Goal: Communication & Community: Connect with others

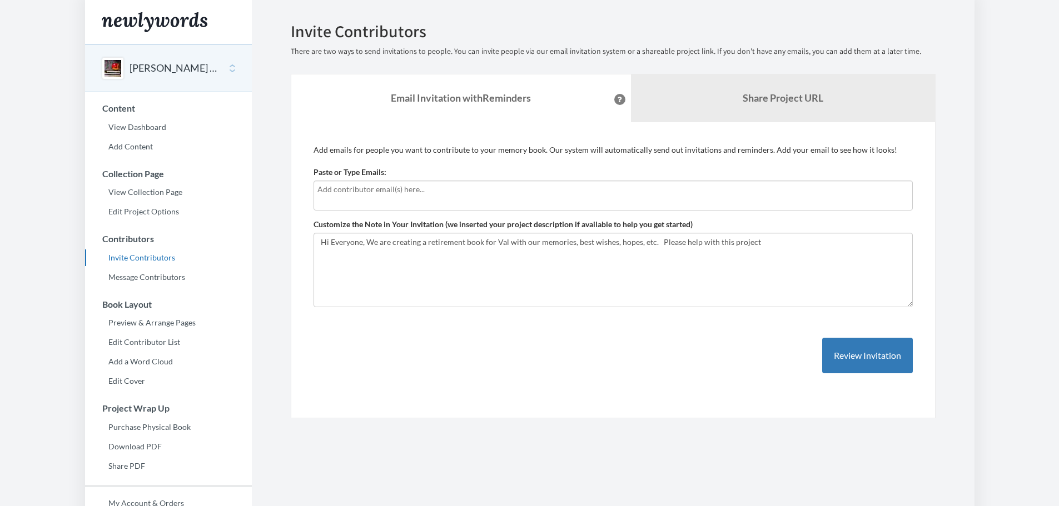
click at [361, 198] on div at bounding box center [612, 196] width 599 height 30
type input "[EMAIL_ADDRESS][DOMAIN_NAME]"
click at [763, 244] on textarea "Hi Everyone, We are creating a retirement book for Val with our memories, best …" at bounding box center [612, 270] width 599 height 74
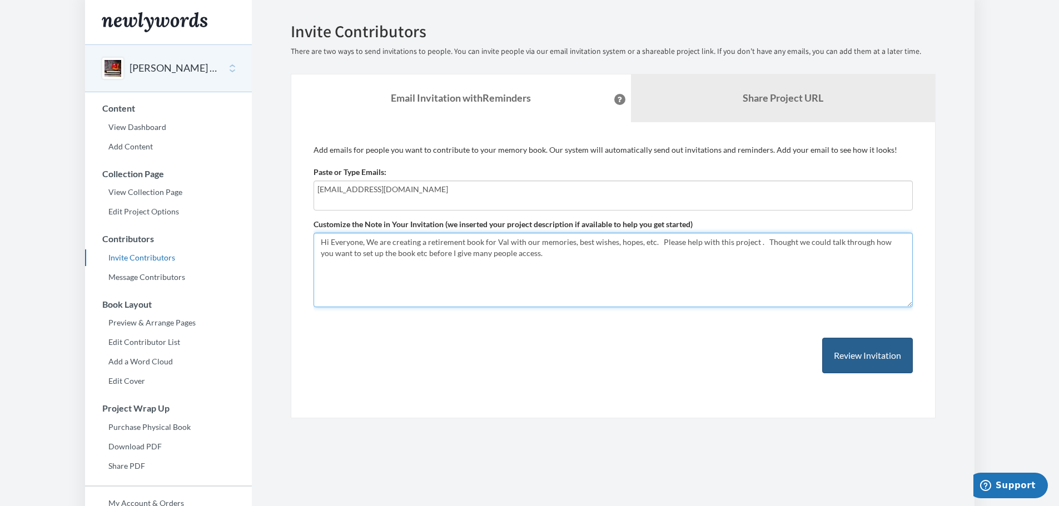
type textarea "Hi Everyone, We are creating a retirement book for Val with our memories, best …"
click at [872, 359] on button "Review Invitation" at bounding box center [867, 356] width 91 height 36
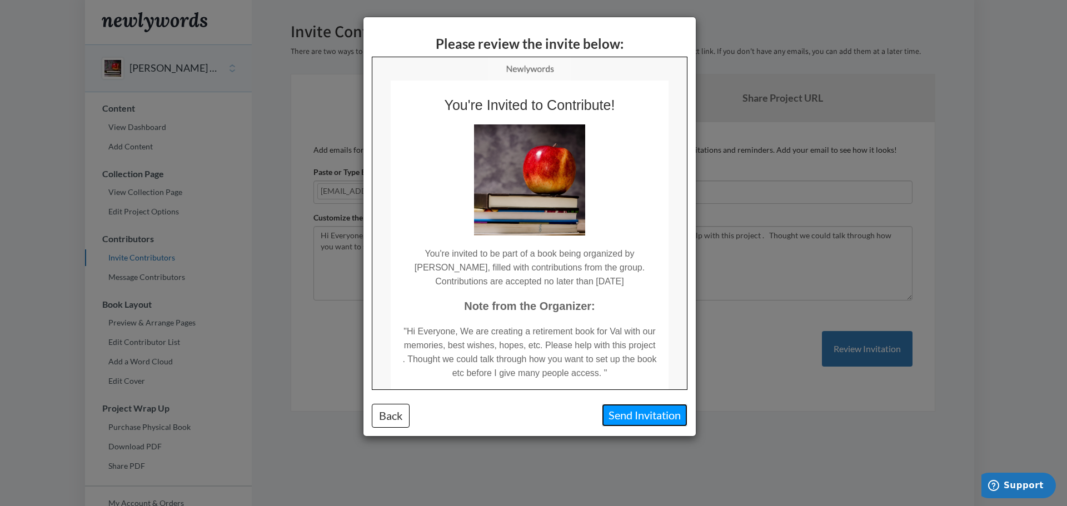
click at [650, 417] on button "Send Invitation" at bounding box center [645, 415] width 86 height 23
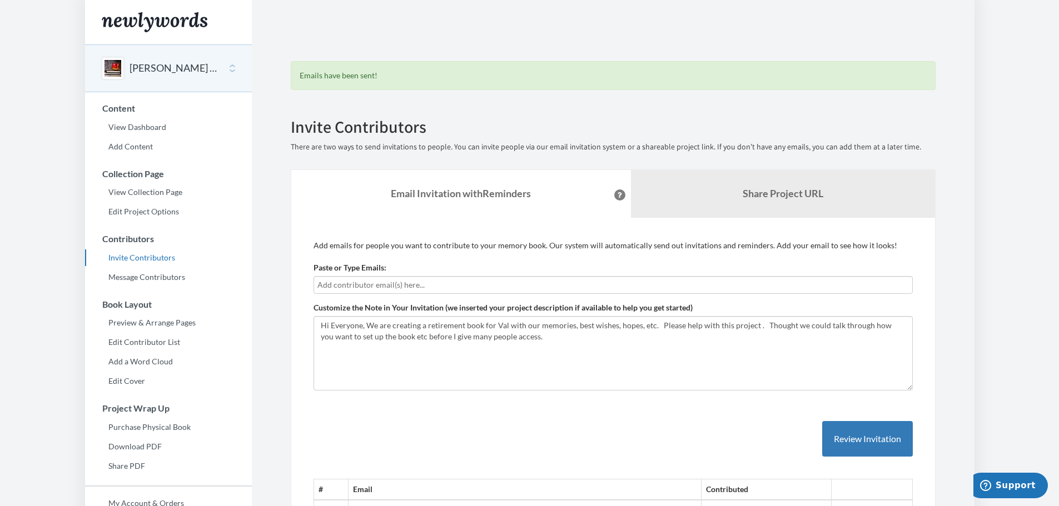
click at [138, 67] on button "[PERSON_NAME] Retirement" at bounding box center [175, 68] width 90 height 14
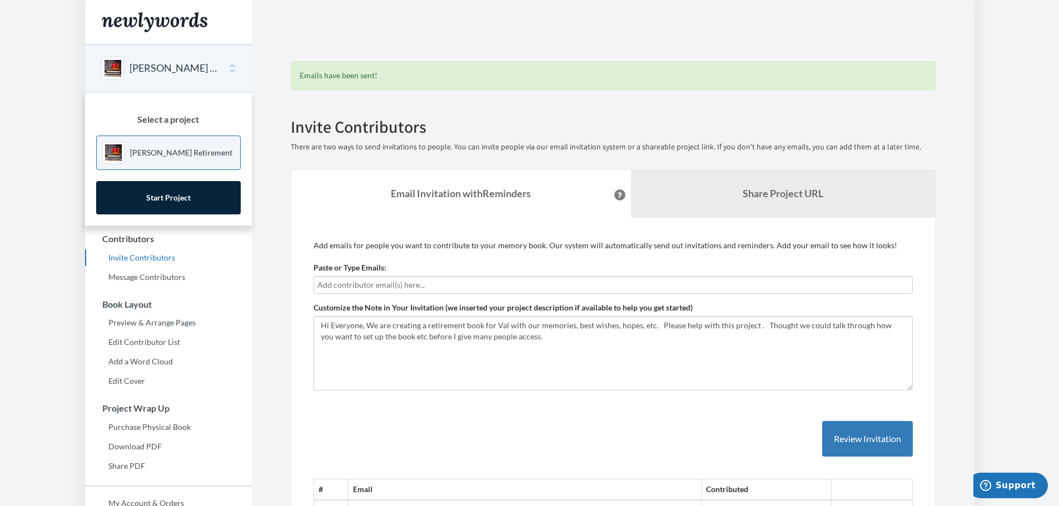
click at [1029, 222] on body "Main menu Val Leamans Retirement Select a project Val Leamans Retirement Start …" at bounding box center [529, 253] width 1059 height 506
click at [173, 150] on p "[PERSON_NAME] Retirement" at bounding box center [181, 152] width 102 height 11
